Goal: Task Accomplishment & Management: Manage account settings

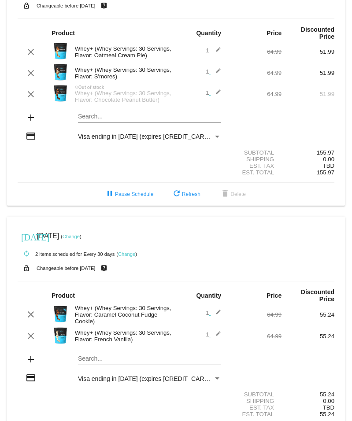
scroll to position [47, 0]
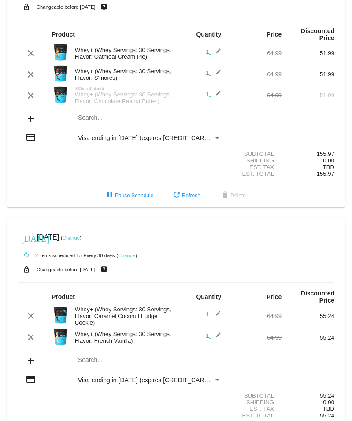
click at [227, 55] on div "1 edit" at bounding box center [202, 53] width 53 height 11
click at [225, 51] on div "1 edit" at bounding box center [202, 53] width 53 height 11
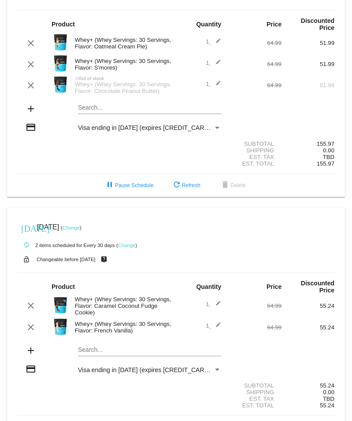
scroll to position [53, 0]
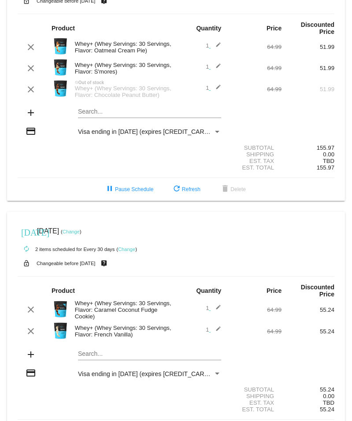
click at [216, 48] on mat-icon "edit" at bounding box center [216, 47] width 11 height 11
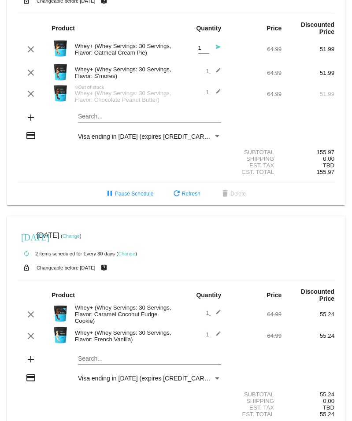
click at [133, 52] on div "Whey+ (Whey Servings: 30 Servings, Flavor: Oatmeal Cream Pie)" at bounding box center [123, 49] width 106 height 13
click at [124, 61] on div "clear Whey+ (Whey Servings: 30 Servings, Flavor: Oatmeal Cream Pie) 1 Quantity …" at bounding box center [176, 49] width 317 height 24
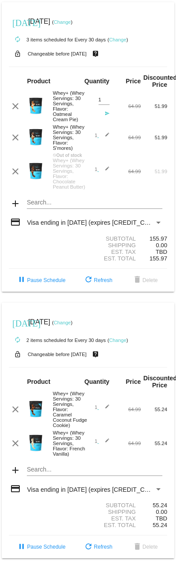
scroll to position [52, 0]
click at [125, 337] on link "Change" at bounding box center [117, 339] width 17 height 5
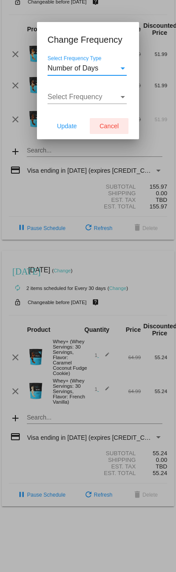
click at [108, 131] on button "Cancel" at bounding box center [109, 126] width 39 height 16
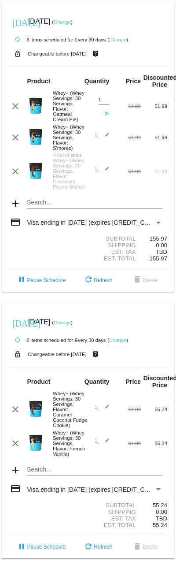
click at [108, 111] on mat-icon "send" at bounding box center [104, 116] width 11 height 11
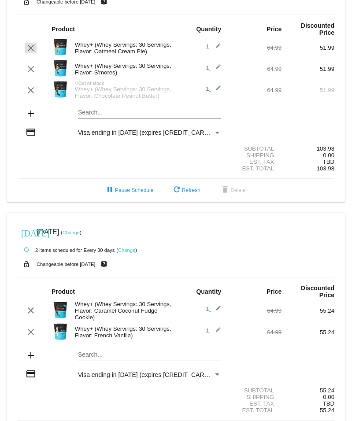
click at [29, 53] on mat-icon "clear" at bounding box center [31, 48] width 11 height 11
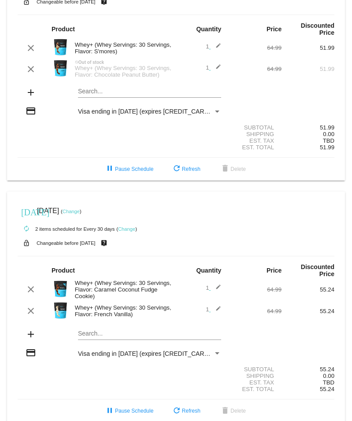
click at [28, 98] on mat-icon "add" at bounding box center [31, 92] width 11 height 11
click at [29, 98] on mat-icon "add" at bounding box center [31, 92] width 11 height 11
click at [32, 98] on mat-icon "add" at bounding box center [31, 92] width 11 height 11
click at [34, 97] on mat-icon "add" at bounding box center [31, 92] width 11 height 11
click at [32, 95] on mat-icon "add" at bounding box center [31, 92] width 11 height 11
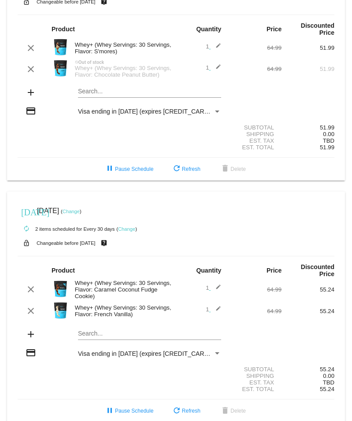
click at [31, 93] on mat-icon "add" at bounding box center [31, 92] width 11 height 11
click at [115, 99] on mat-card "today Oct 15 2025 ( Change ) autorenew 2 items scheduled for Every 30 days ( Ch…" at bounding box center [176, 65] width 338 height 230
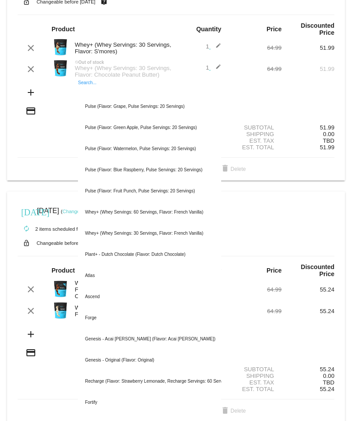
click at [36, 91] on div "add Search... Pulse (Flavor: Grape, Pulse Servings: 20 Servings) Pulse (Flavor:…" at bounding box center [176, 93] width 317 height 25
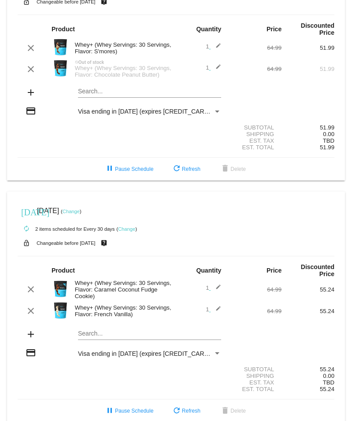
click at [117, 96] on mat-card "today Oct 15 2025 ( Change ) autorenew 2 items scheduled for Every 30 days ( Ch…" at bounding box center [176, 65] width 338 height 230
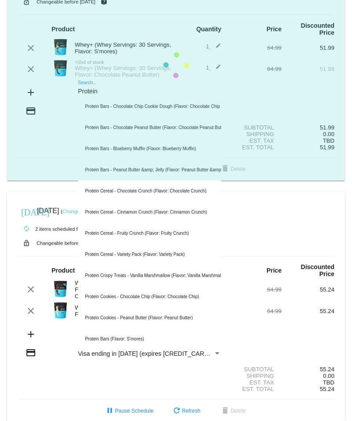
type input "Protein"
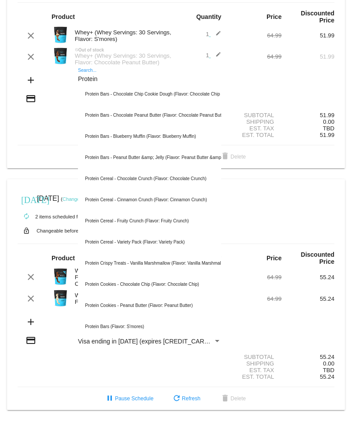
scroll to position [85, 0]
click at [128, 52] on div "Whey+ (Whey Servings: 30 Servings, Flavor: Chocolate Peanut Butter)" at bounding box center [123, 58] width 106 height 13
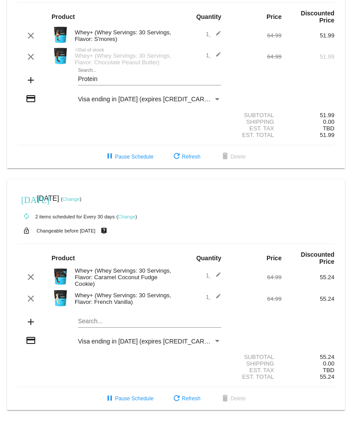
click at [113, 52] on div "Whey+ (Whey Servings: 30 Servings, Flavor: Chocolate Peanut Butter)" at bounding box center [123, 58] width 106 height 13
click at [219, 52] on mat-icon "edit" at bounding box center [216, 57] width 11 height 11
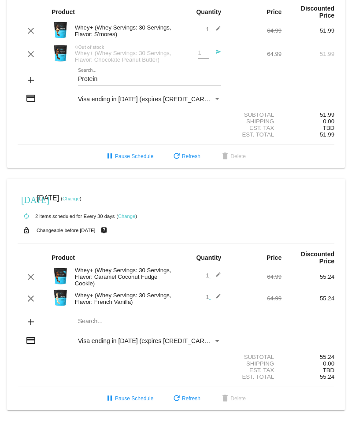
click at [217, 49] on mat-icon "send" at bounding box center [216, 54] width 11 height 11
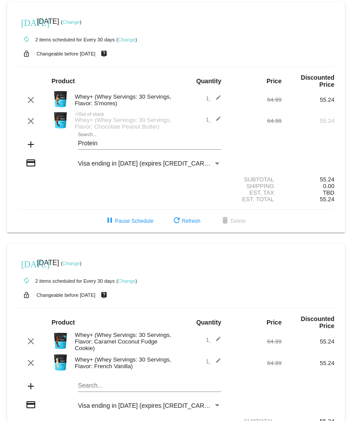
scroll to position [0, 0]
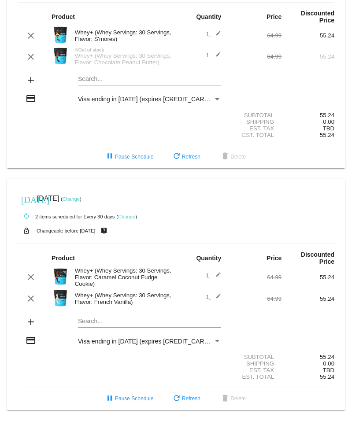
scroll to position [85, 0]
click at [221, 30] on mat-icon "edit" at bounding box center [216, 35] width 11 height 11
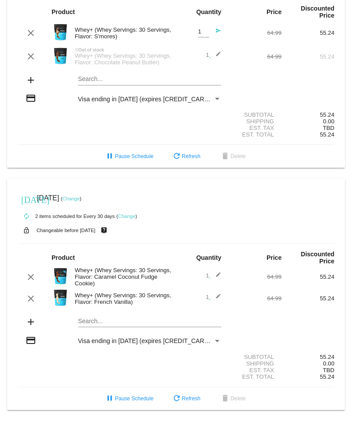
click at [101, 26] on div "Whey+ (Whey Servings: 30 Servings, Flavor: S'mores)" at bounding box center [123, 32] width 106 height 13
click at [26, 28] on mat-icon "clear" at bounding box center [31, 33] width 11 height 11
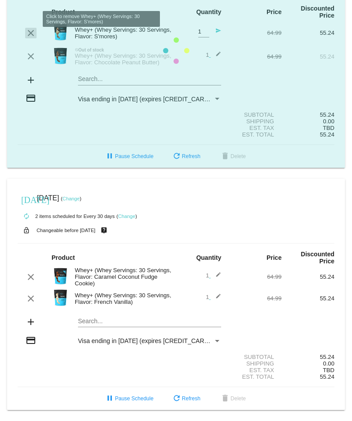
scroll to position [63, 0]
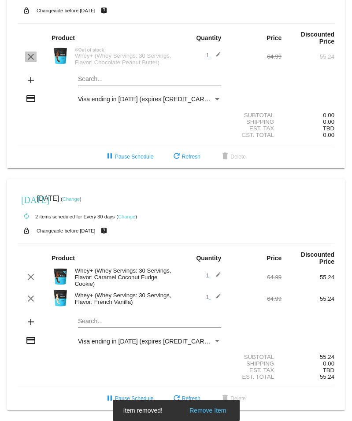
click at [30, 52] on mat-icon "clear" at bounding box center [31, 57] width 11 height 11
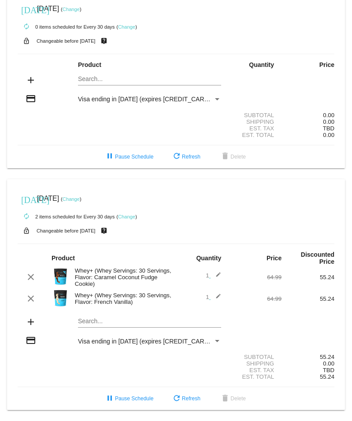
scroll to position [30, 0]
click at [134, 155] on span "pause Pause Schedule" at bounding box center [128, 156] width 49 height 6
